Goal: Task Accomplishment & Management: Manage account settings

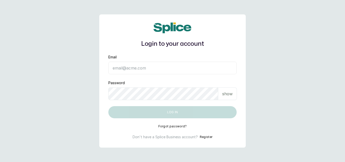
click at [141, 69] on input "Email" at bounding box center [172, 68] width 128 height 13
type input "[EMAIL_ADDRESS][DOMAIN_NAME]"
click at [143, 67] on input "Email" at bounding box center [172, 68] width 128 height 13
type input "drseyiprograms@gmail.com"
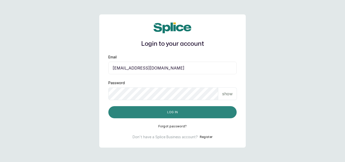
click at [174, 112] on button "Log in" at bounding box center [172, 112] width 128 height 12
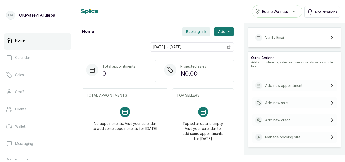
click at [294, 36] on div "Verify Email" at bounding box center [294, 37] width 85 height 11
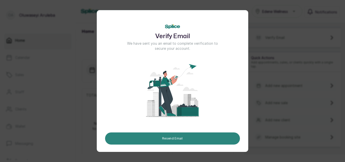
click at [177, 137] on button "Resend Email" at bounding box center [172, 138] width 135 height 12
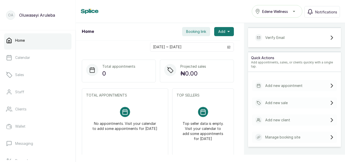
click at [329, 34] on div "Verify Email" at bounding box center [294, 37] width 85 height 11
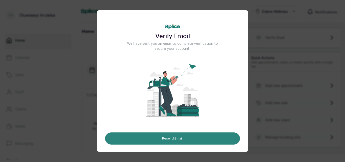
click at [180, 139] on button "Resend Email" at bounding box center [172, 138] width 135 height 12
